Goal: Check status: Check status

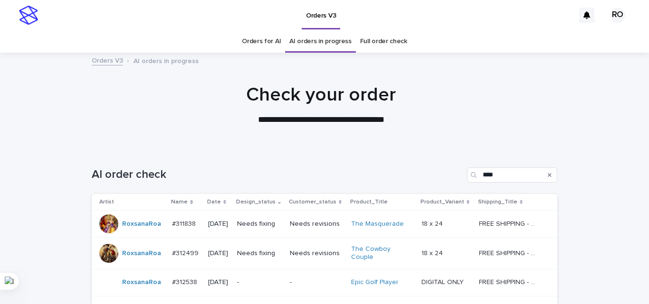
scroll to position [78, 0]
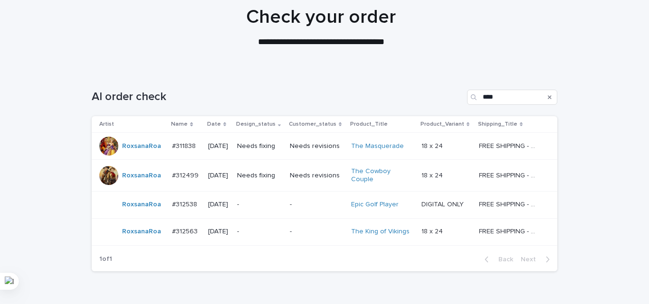
drag, startPoint x: 587, startPoint y: 47, endPoint x: 591, endPoint y: 30, distance: 17.2
click at [587, 47] on div "**********" at bounding box center [321, 27] width 642 height 43
click at [293, 146] on td "Needs revisions" at bounding box center [316, 146] width 61 height 27
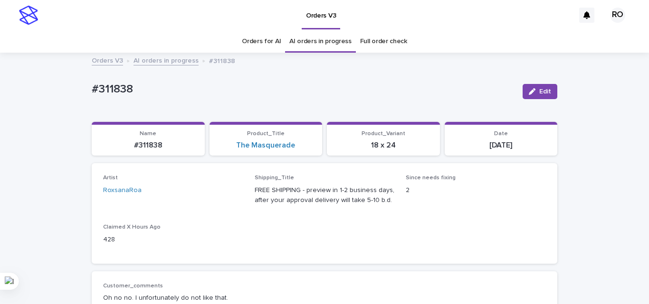
click at [113, 90] on p "#311838" at bounding box center [303, 90] width 423 height 14
drag, startPoint x: 113, startPoint y: 90, endPoint x: 102, endPoint y: 89, distance: 11.0
click at [102, 89] on p "#311838" at bounding box center [303, 90] width 423 height 14
copy p "311838"
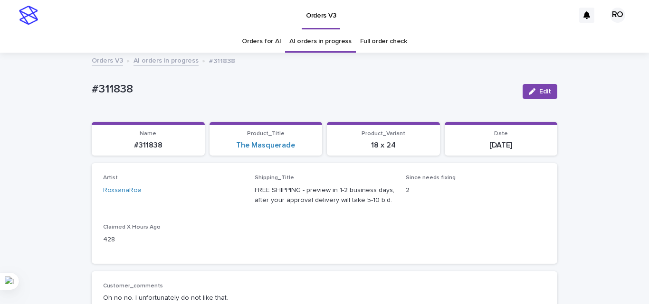
click at [356, 219] on div "Artist [PERSON_NAME] Shipping_Title FREE SHIPPING - preview in 1-2 business day…" at bounding box center [324, 213] width 443 height 77
